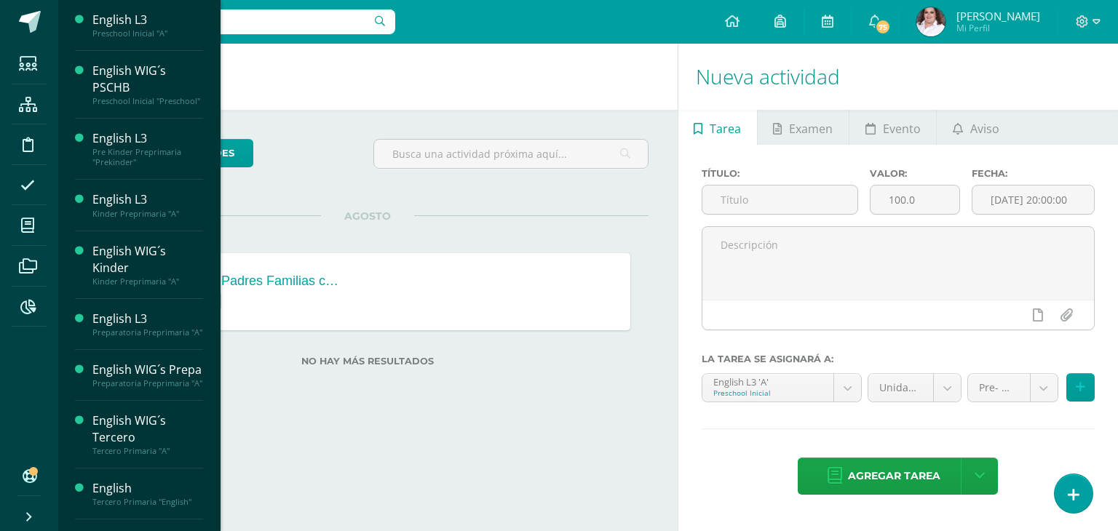
scroll to position [154, 0]
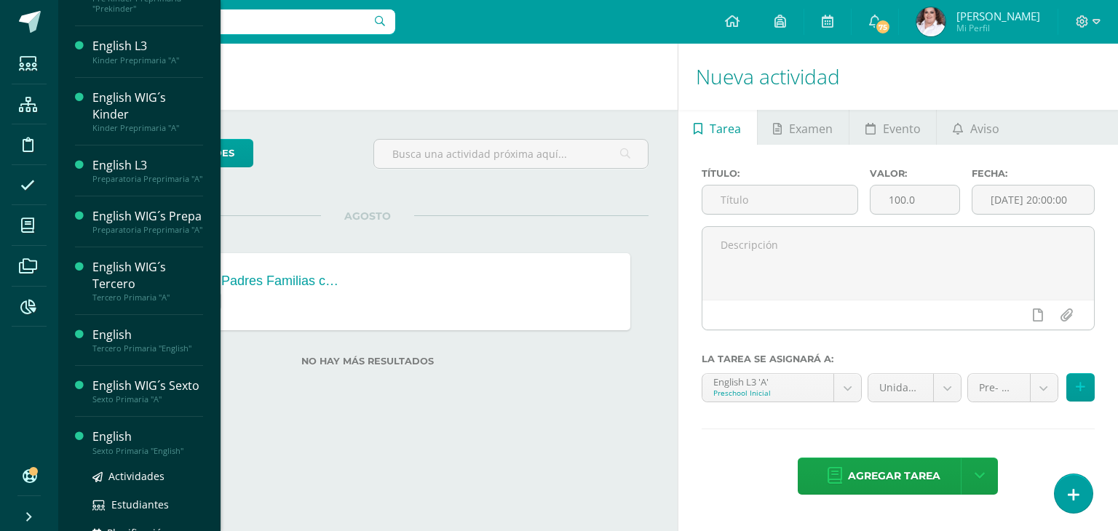
click at [125, 456] on div "Sexto Primaria "English"" at bounding box center [147, 451] width 111 height 10
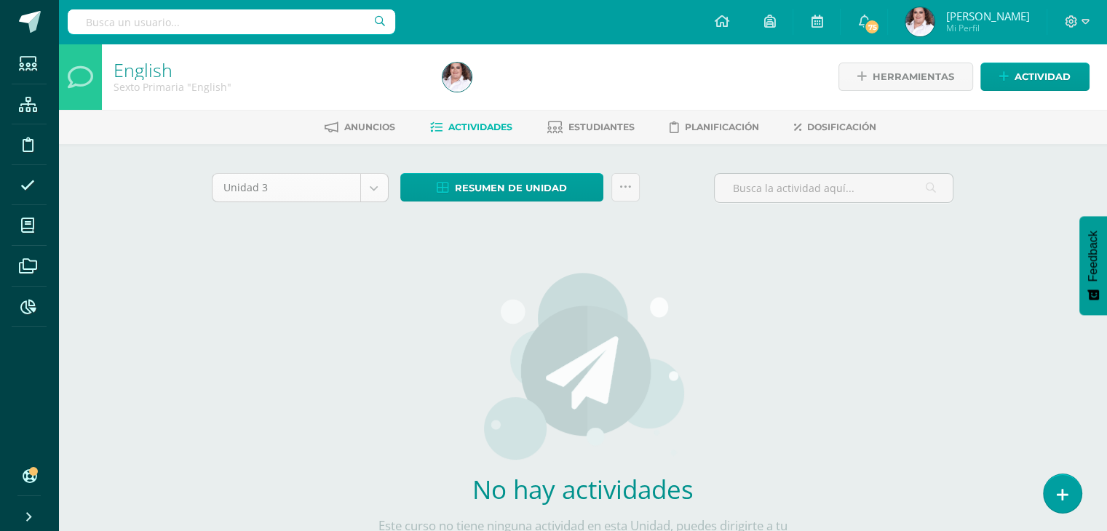
click at [385, 191] on body "Estudiantes Estructura Disciplina Asistencia Mis cursos Archivos Reportes Sopor…" at bounding box center [553, 312] width 1107 height 625
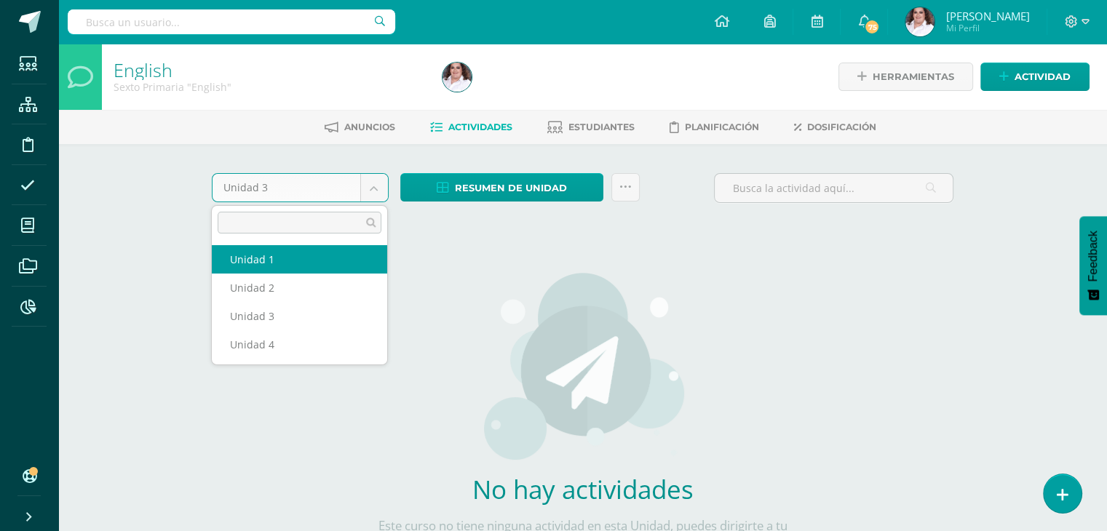
select select "Unidad 1"
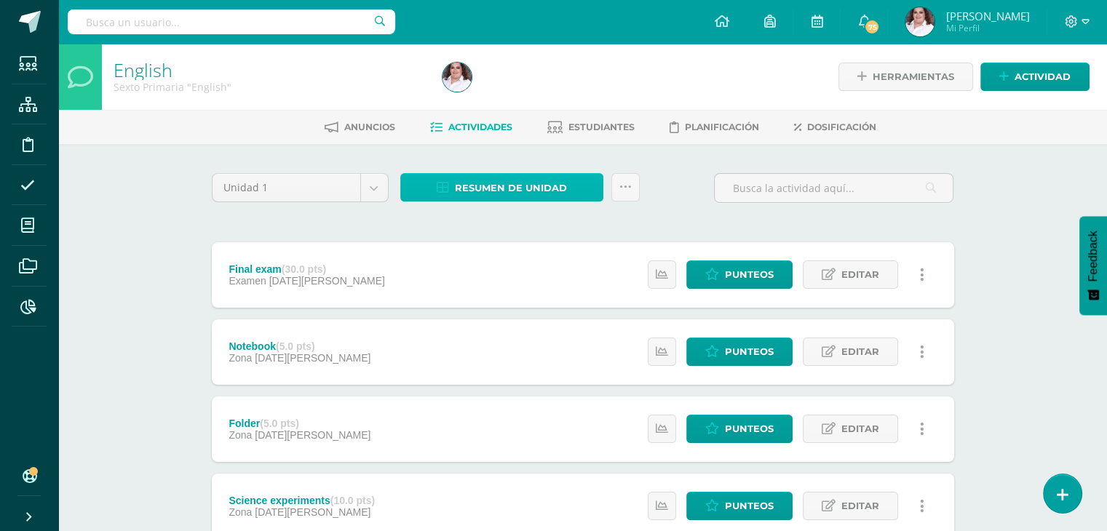
click at [502, 173] on link "Resumen de unidad" at bounding box center [501, 187] width 203 height 28
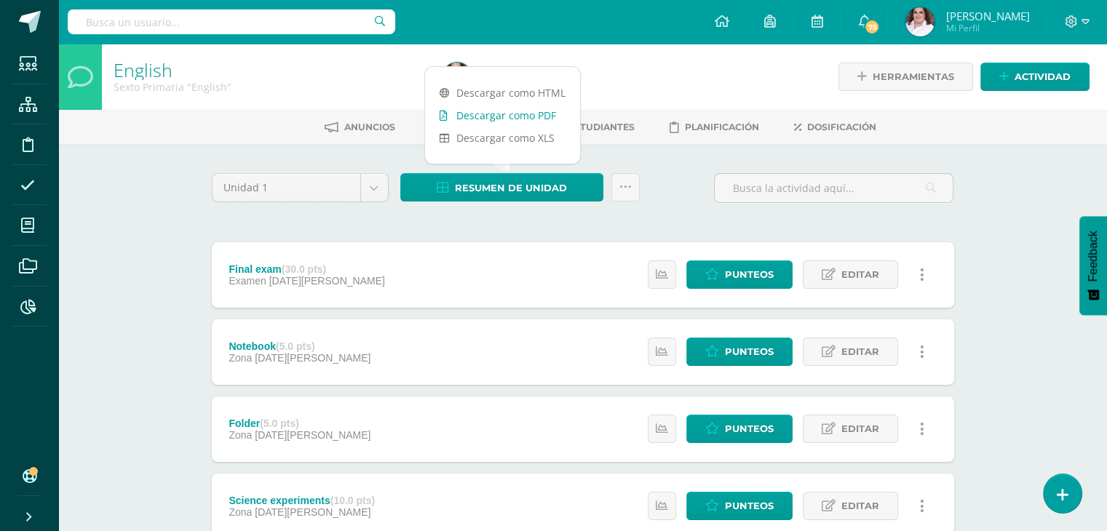
click at [527, 118] on link "Descargar como PDF" at bounding box center [502, 115] width 155 height 23
